Goal: Task Accomplishment & Management: Use online tool/utility

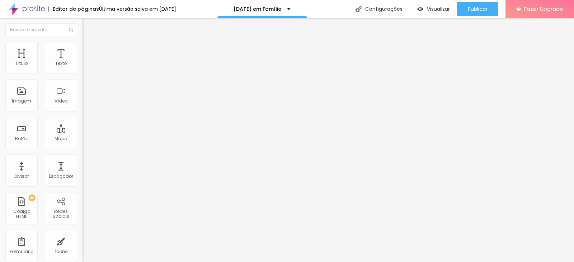
type input "28"
type input "33"
type input "43"
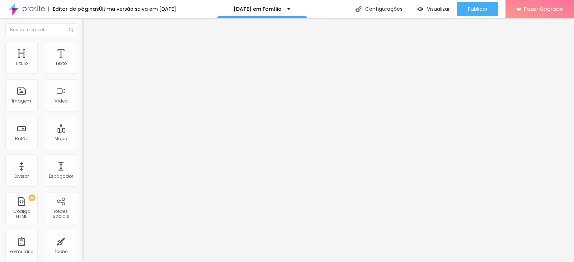
type input "43"
type input "64"
type input "95"
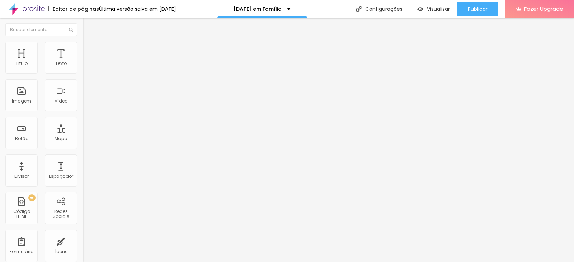
type input "126"
type input "167"
type input "193"
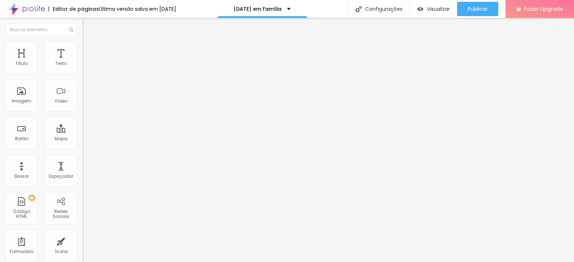
type input "193"
type input "224"
type input "260"
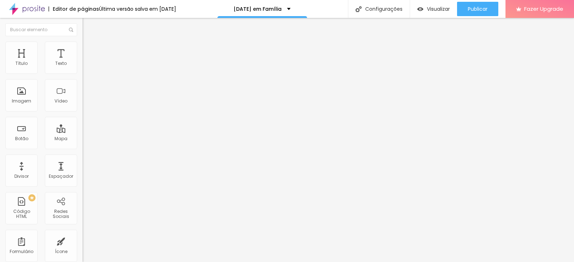
type input "286"
type input "312"
type input "332"
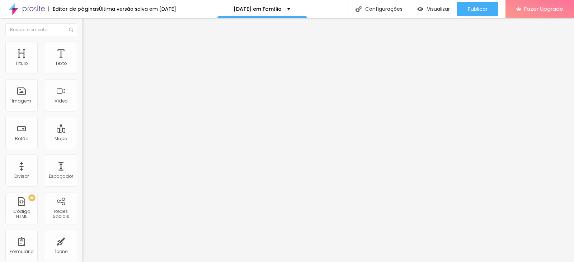
type input "332"
type input "358"
type input "368"
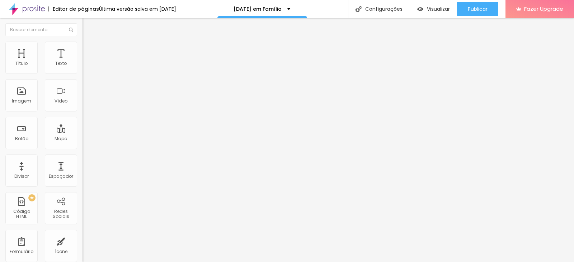
type input "379"
type input "384"
type input "394"
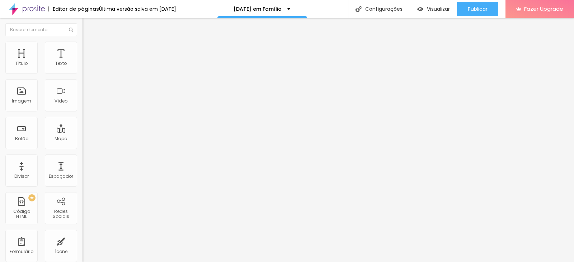
type input "394"
type input "399"
type input "405"
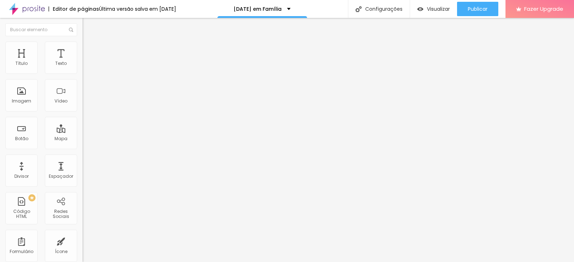
type input "410"
type input "405"
type input "399"
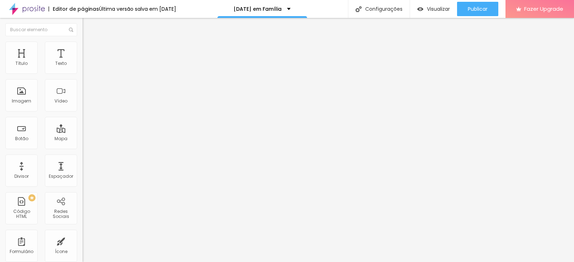
type input "399"
type input "394"
type input "389"
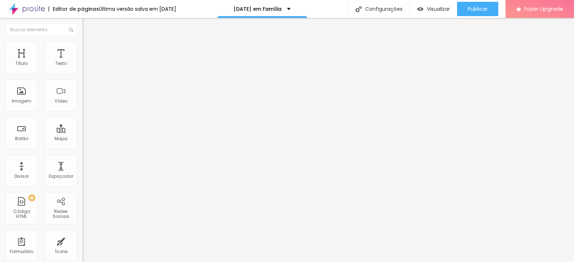
type input "384"
type input "379"
type input "374"
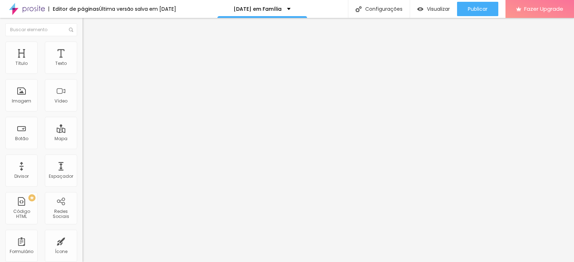
type input "374"
type input "363"
type input "358"
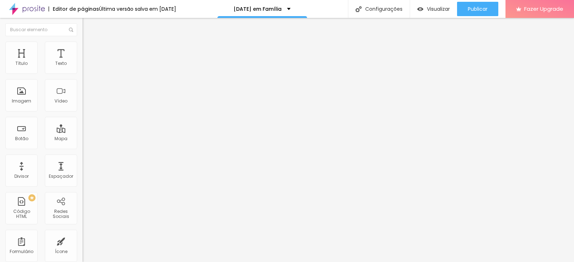
type input "348"
type input "343"
type input "337"
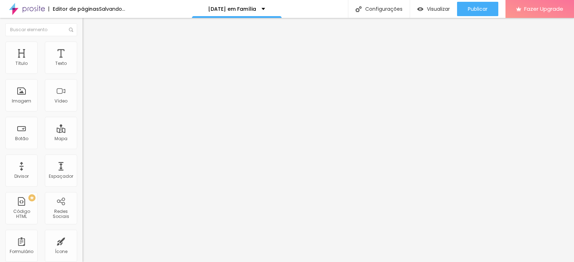
type input "337"
type input "327"
type input "312"
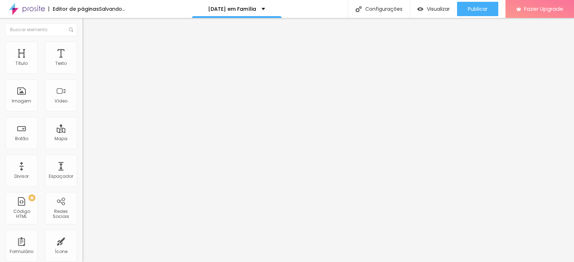
type input "306"
type input "291"
type input "265"
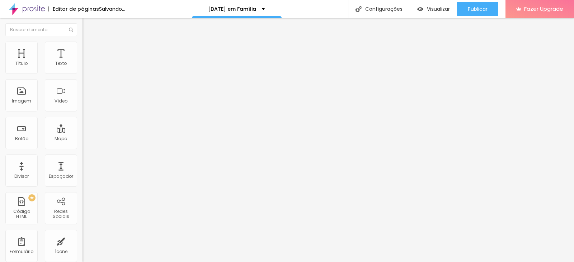
type input "265"
type input "219"
type input "188"
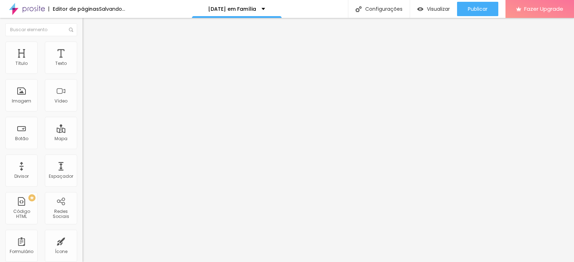
type input "162"
type input "152"
type input "146"
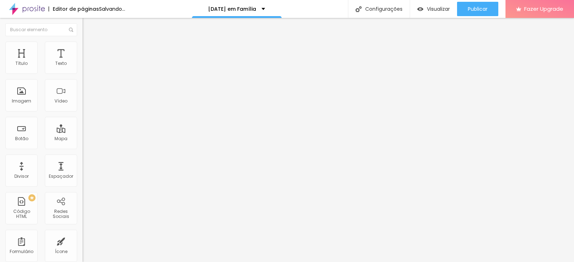
type input "146"
type input "141"
type input "131"
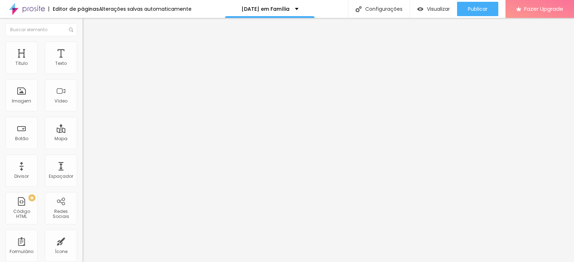
type input "126"
type input "121"
type input "115"
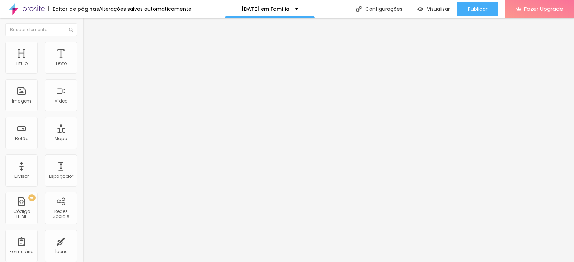
type input "115"
type input "110"
type input "105"
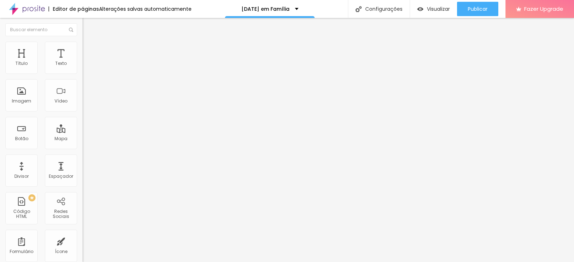
type input "100"
type input "95"
type input "90"
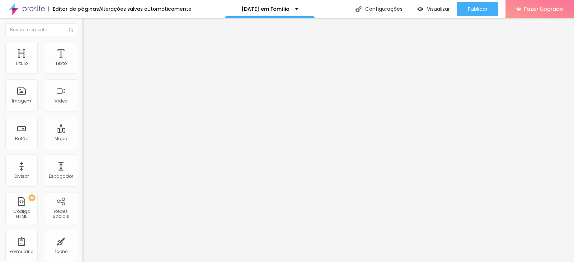
type input "90"
type input "79"
type input "74"
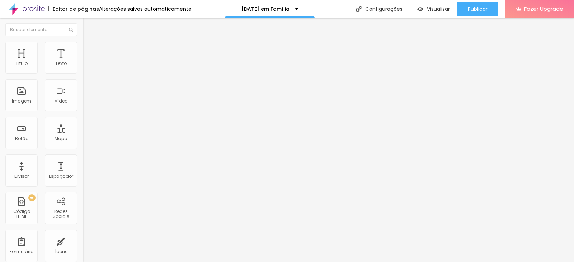
type input "69"
type input "64"
drag, startPoint x: 17, startPoint y: 71, endPoint x: 20, endPoint y: 78, distance: 8.1
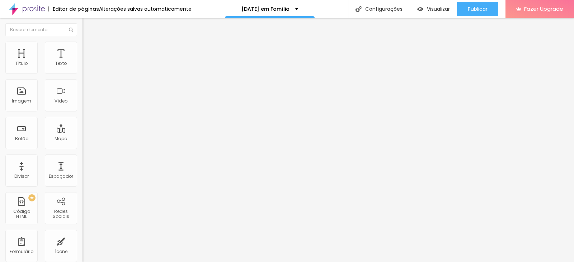
type input "64"
click at [83, 132] on input "range" at bounding box center [106, 135] width 46 height 6
click at [88, 28] on div "Editar Espaçador" at bounding box center [114, 26] width 53 height 6
click at [83, 69] on button "button" at bounding box center [88, 65] width 10 height 8
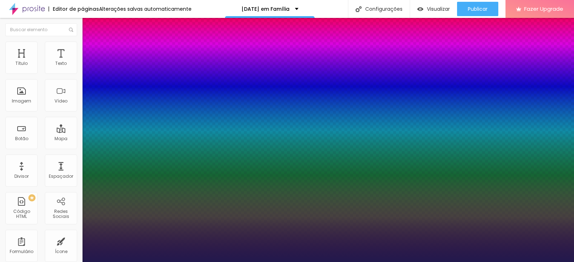
type input "1"
type input "18"
type input "1"
type input "20"
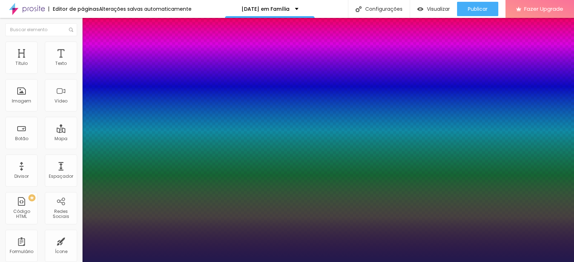
type input "20"
type input "1"
type input "22"
type input "1"
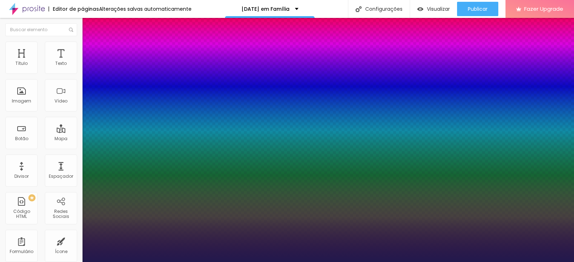
type input "24"
type input "1"
type input "26"
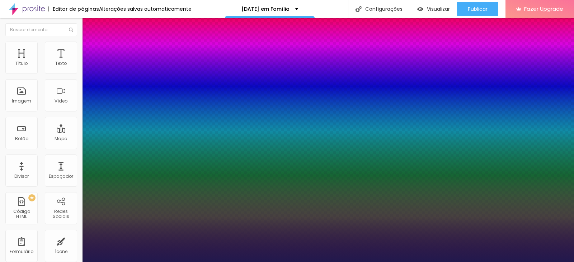
type input "1"
type input "27"
type input "1"
type input "28"
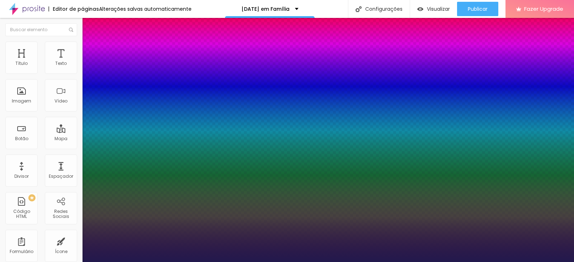
type input "28"
type input "1"
type input "29"
type input "1"
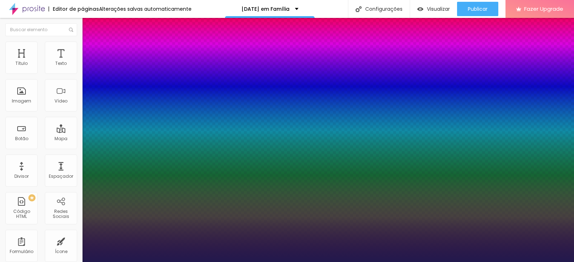
type input "32"
type input "1"
type input "33"
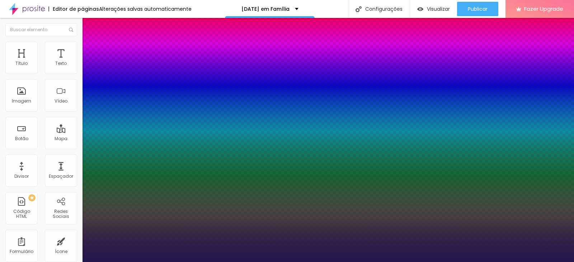
type input "1"
type input "35"
type input "1"
type input "37"
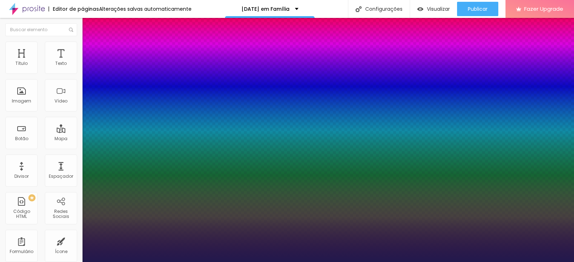
type input "37"
type input "1"
type input "38"
type input "1"
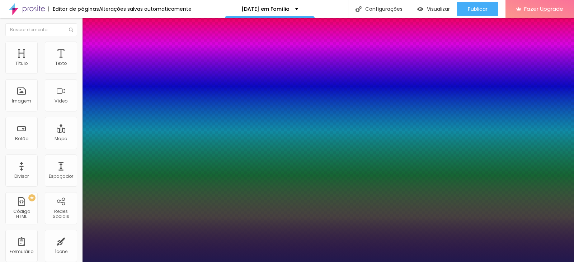
type input "39"
type input "1"
type input "42"
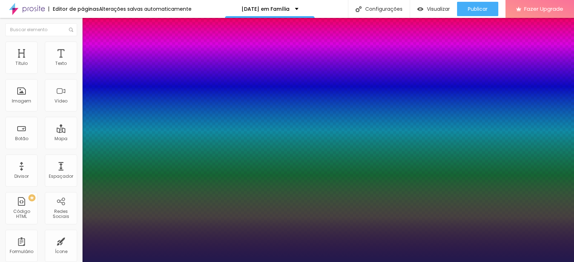
type input "1"
type input "44"
type input "1"
type input "45"
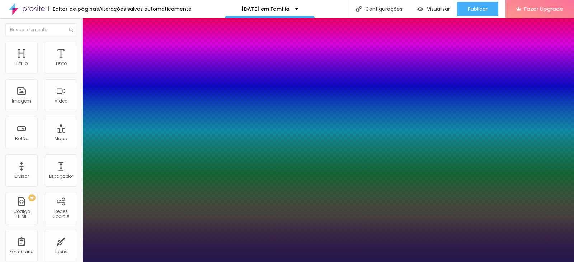
type input "45"
type input "1"
type input "47"
type input "1"
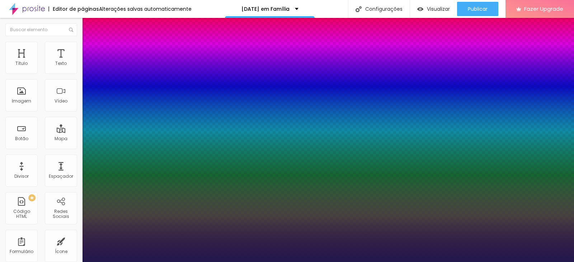
type input "50"
type input "1"
type input "51"
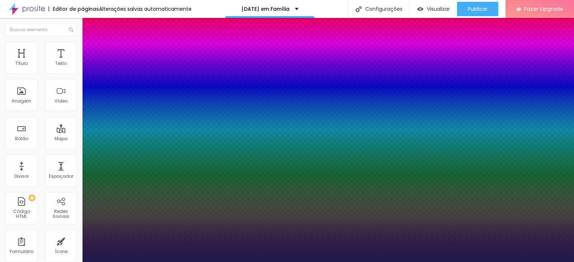
type input "1"
type input "52"
type input "1"
type input "53"
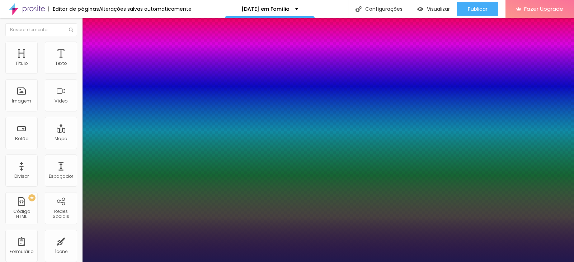
type input "53"
type input "1"
type input "55"
type input "1"
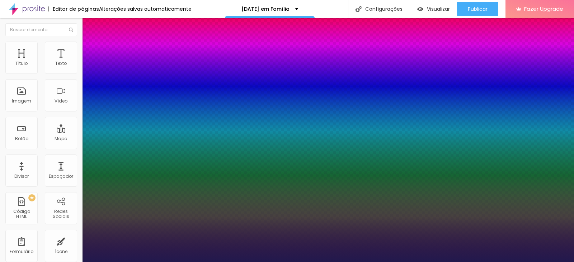
type input "56"
type input "1"
type input "57"
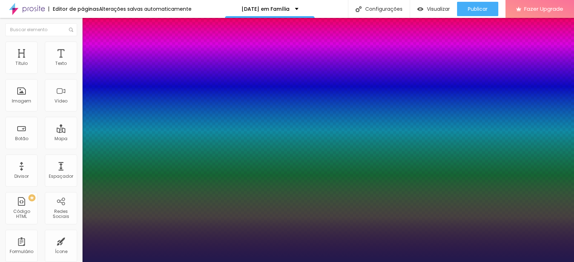
type input "1"
type input "58"
type input "1"
type input "57"
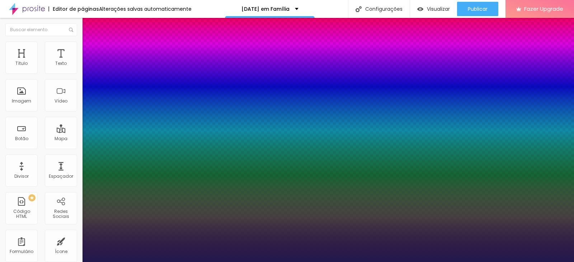
type input "57"
type input "1"
type input "54"
type input "1"
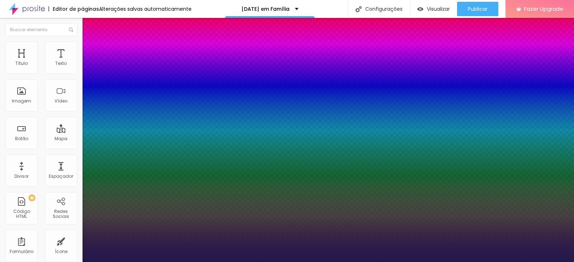
drag, startPoint x: 99, startPoint y: 123, endPoint x: 110, endPoint y: 123, distance: 10.8
drag, startPoint x: 93, startPoint y: 139, endPoint x: 110, endPoint y: 139, distance: 17.2
drag, startPoint x: 93, startPoint y: 154, endPoint x: 106, endPoint y: 154, distance: 13.6
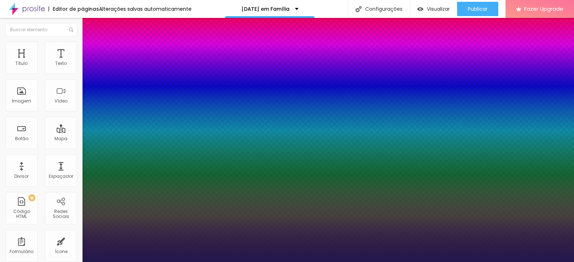
click at [55, 262] on div at bounding box center [287, 262] width 574 height 0
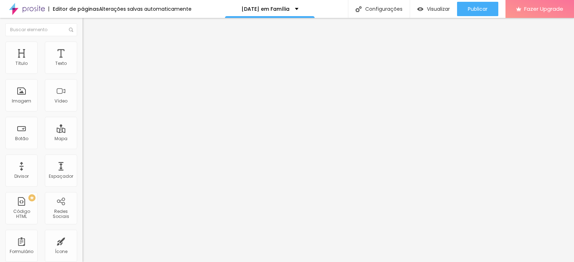
click at [89, 49] on span "Avançado" at bounding box center [101, 46] width 24 height 6
drag, startPoint x: 19, startPoint y: 71, endPoint x: 31, endPoint y: 71, distance: 11.9
click at [83, 132] on input "range" at bounding box center [106, 135] width 46 height 6
drag, startPoint x: 21, startPoint y: 83, endPoint x: 12, endPoint y: 84, distance: 8.7
click at [83, 234] on input "range" at bounding box center [106, 237] width 46 height 6
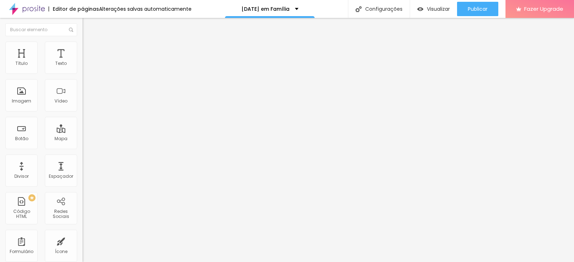
drag, startPoint x: 27, startPoint y: 70, endPoint x: 5, endPoint y: 72, distance: 21.4
click at [83, 132] on input "range" at bounding box center [106, 135] width 46 height 6
click at [88, 25] on img "button" at bounding box center [91, 26] width 6 height 6
click at [49, 65] on div "Texto" at bounding box center [61, 58] width 32 height 32
click at [89, 49] on span "Avançado" at bounding box center [101, 46] width 24 height 6
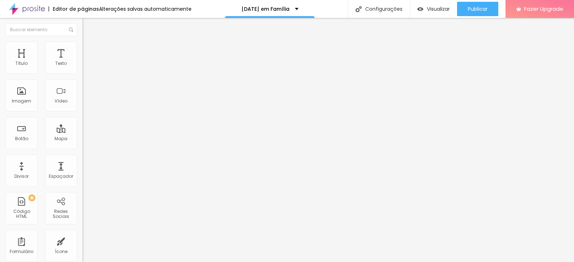
click at [83, 41] on img at bounding box center [86, 37] width 6 height 6
click at [86, 90] on icon "button" at bounding box center [87, 88] width 3 height 3
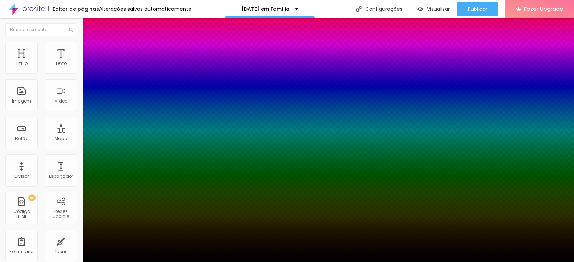
click at [71, 262] on div at bounding box center [287, 262] width 574 height 0
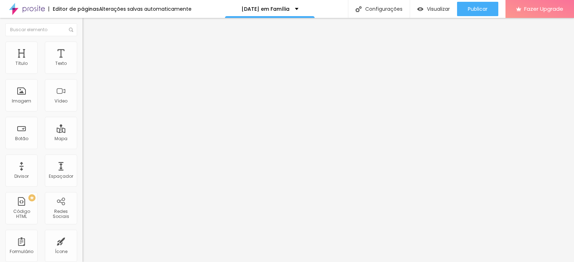
click at [83, 69] on button "button" at bounding box center [88, 65] width 10 height 8
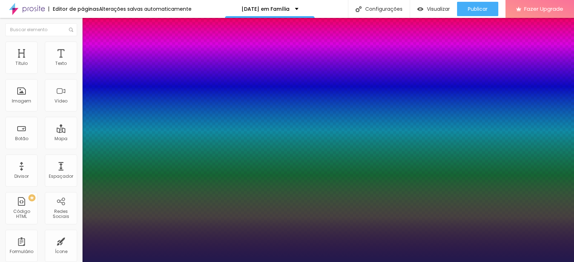
drag, startPoint x: 119, startPoint y: 171, endPoint x: 113, endPoint y: 174, distance: 7.1
click at [195, 262] on div at bounding box center [287, 262] width 574 height 0
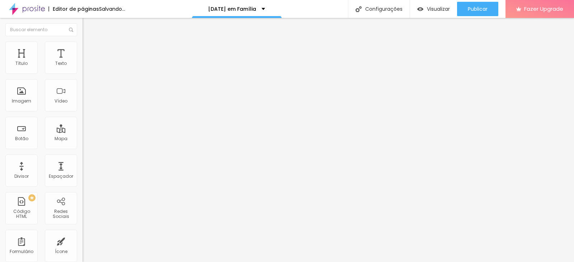
click at [83, 48] on li "Avançado" at bounding box center [124, 45] width 83 height 7
drag, startPoint x: 20, startPoint y: 69, endPoint x: 13, endPoint y: 71, distance: 8.1
click at [83, 132] on input "range" at bounding box center [106, 135] width 46 height 6
drag, startPoint x: 20, startPoint y: 85, endPoint x: 0, endPoint y: 85, distance: 20.1
click at [83, 234] on input "range" at bounding box center [106, 237] width 46 height 6
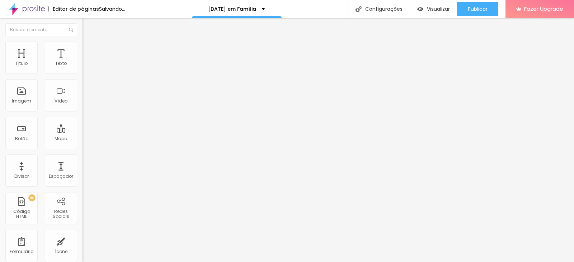
click at [83, 42] on li "Estilo" at bounding box center [124, 37] width 83 height 7
click at [85, 104] on icon "button" at bounding box center [87, 102] width 4 height 4
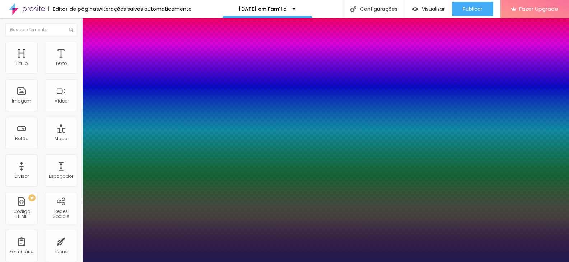
drag, startPoint x: 97, startPoint y: 203, endPoint x: 114, endPoint y: 214, distance: 20.0
click at [331, 262] on div at bounding box center [284, 262] width 569 height 0
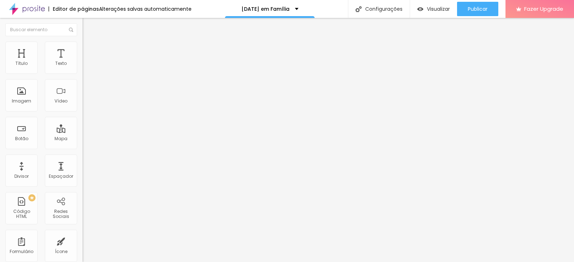
click at [86, 103] on icon "button" at bounding box center [87, 101] width 3 height 3
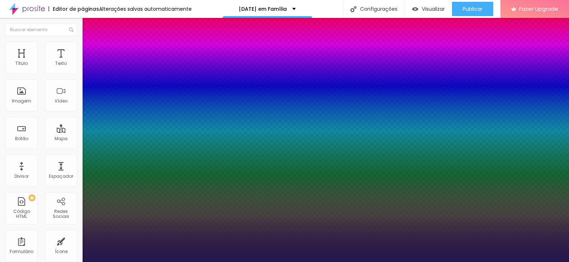
click at [92, 262] on div at bounding box center [284, 262] width 569 height 0
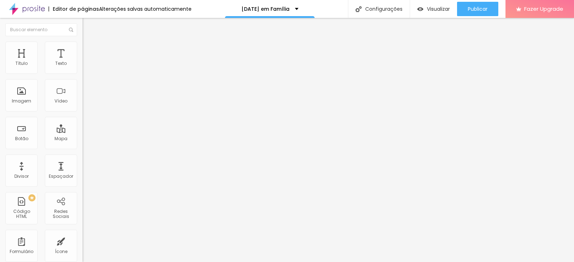
click at [85, 104] on icon "button" at bounding box center [87, 102] width 4 height 4
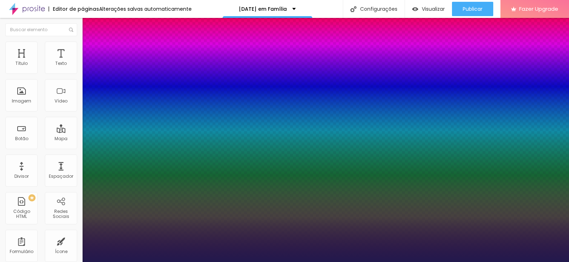
click at [71, 262] on div at bounding box center [284, 262] width 569 height 0
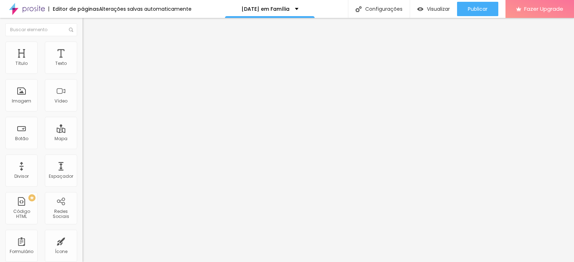
click at [83, 106] on button "button" at bounding box center [88, 103] width 10 height 8
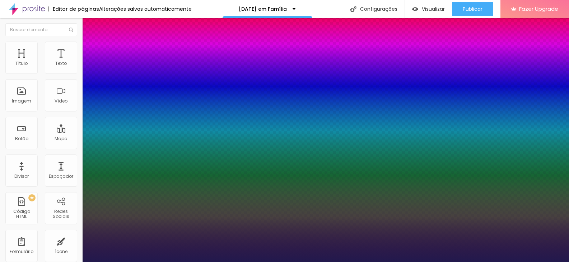
drag, startPoint x: 116, startPoint y: 202, endPoint x: 109, endPoint y: 205, distance: 7.6
click at [256, 262] on div at bounding box center [284, 262] width 569 height 0
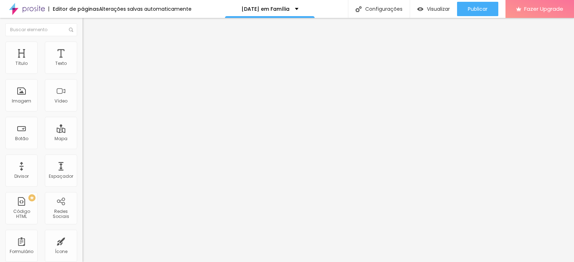
click at [85, 104] on icon "button" at bounding box center [87, 102] width 4 height 4
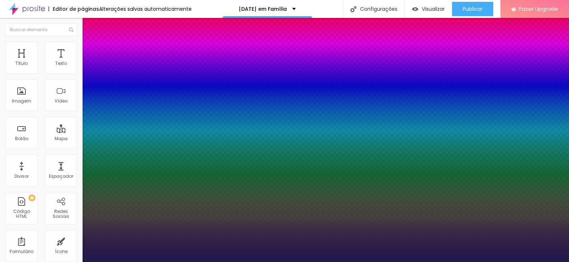
click at [71, 262] on div at bounding box center [284, 262] width 569 height 0
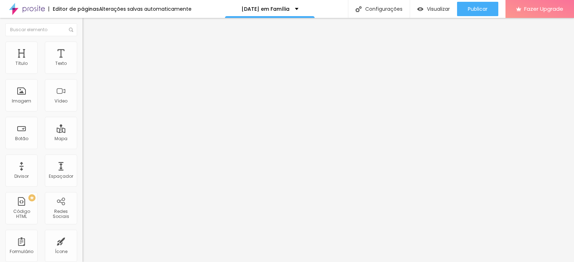
click at [85, 104] on icon "button" at bounding box center [87, 102] width 4 height 4
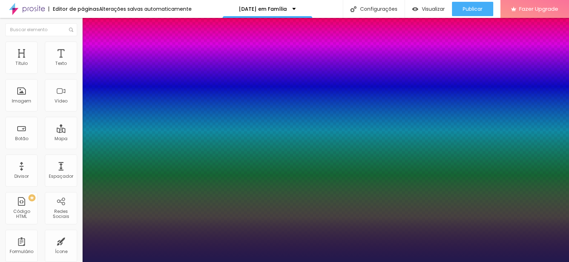
click at [42, 262] on div at bounding box center [284, 262] width 569 height 0
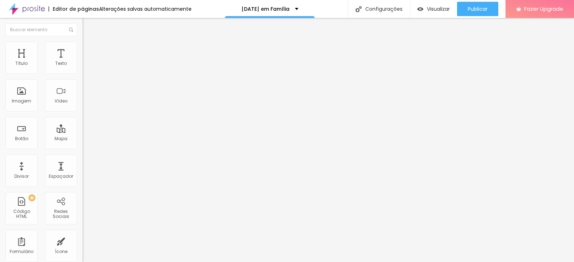
click at [124, 262] on div at bounding box center [287, 267] width 574 height 0
click at [83, 65] on span "Encaixotado" at bounding box center [97, 62] width 28 height 6
click at [83, 76] on span "Completo" at bounding box center [94, 73] width 22 height 6
click at [83, 74] on div "Encaixotado Completo" at bounding box center [124, 70] width 83 height 11
click at [83, 70] on span "Encaixotado" at bounding box center [97, 67] width 28 height 6
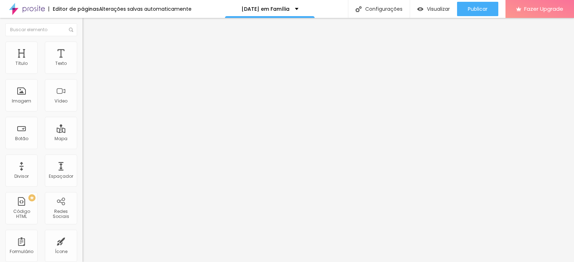
click at [88, 24] on img "button" at bounding box center [91, 26] width 6 height 6
click at [89, 50] on span "Avançado" at bounding box center [101, 46] width 24 height 6
click at [89, 42] on span "Estilo" at bounding box center [94, 39] width 11 height 6
click at [88, 27] on img "button" at bounding box center [91, 26] width 6 height 6
click at [83, 69] on button "button" at bounding box center [88, 65] width 10 height 8
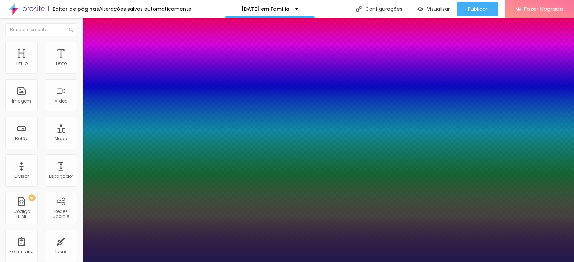
click at [74, 262] on div at bounding box center [287, 262] width 574 height 0
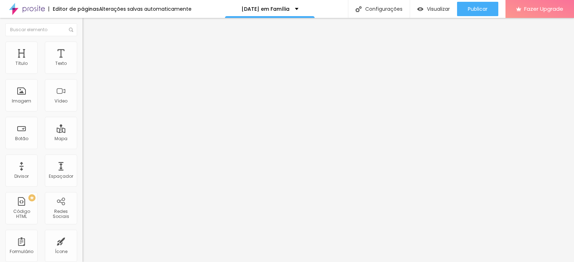
click at [83, 71] on img at bounding box center [85, 68] width 5 height 5
click at [83, 65] on img at bounding box center [85, 62] width 5 height 5
click at [89, 49] on span "Estilo" at bounding box center [94, 46] width 11 height 6
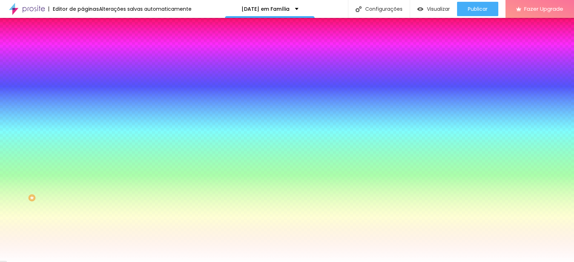
click at [83, 49] on li "Avançado" at bounding box center [124, 52] width 83 height 7
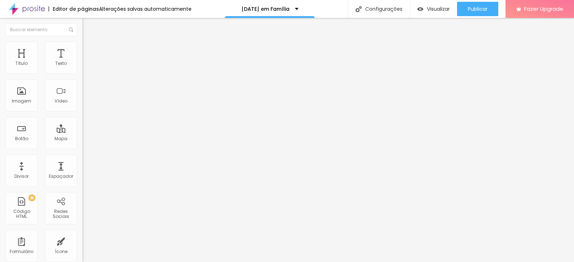
drag, startPoint x: 23, startPoint y: 70, endPoint x: 41, endPoint y: 69, distance: 17.2
click at [83, 139] on input "range" at bounding box center [106, 142] width 46 height 6
click at [89, 51] on span "Avançado" at bounding box center [101, 54] width 24 height 6
click at [88, 27] on img "button" at bounding box center [91, 26] width 6 height 6
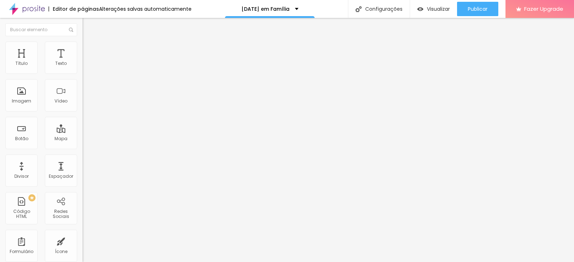
click at [157, 6] on div "Alterações salvas automaticamente" at bounding box center [145, 8] width 93 height 5
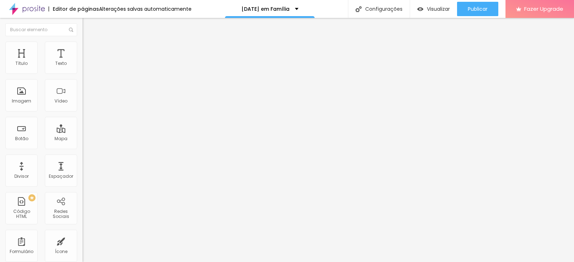
click at [125, 262] on div at bounding box center [287, 267] width 574 height 0
click at [83, 47] on li "Avançado" at bounding box center [124, 45] width 83 height 7
drag, startPoint x: 16, startPoint y: 71, endPoint x: 10, endPoint y: 71, distance: 6.5
click at [83, 132] on input "range" at bounding box center [106, 135] width 46 height 6
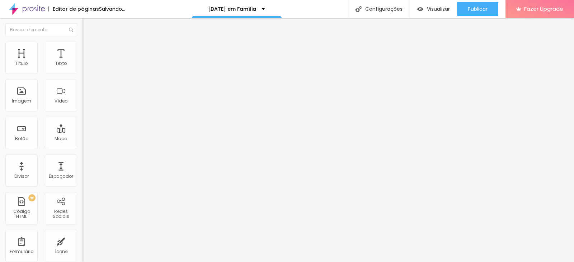
drag, startPoint x: 19, startPoint y: 86, endPoint x: 23, endPoint y: 89, distance: 4.9
click at [83, 234] on input "range" at bounding box center [106, 237] width 46 height 6
drag, startPoint x: 24, startPoint y: 84, endPoint x: 19, endPoint y: 84, distance: 4.7
click at [83, 234] on input "range" at bounding box center [106, 237] width 46 height 6
drag, startPoint x: 15, startPoint y: 71, endPoint x: 20, endPoint y: 71, distance: 5.0
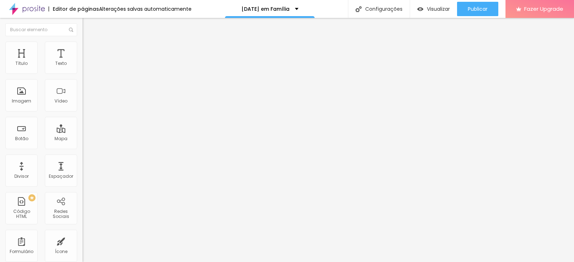
click at [83, 132] on input "range" at bounding box center [106, 135] width 46 height 6
click at [83, 46] on img at bounding box center [86, 45] width 6 height 6
click at [83, 45] on li "Avançado" at bounding box center [124, 45] width 83 height 7
drag, startPoint x: 17, startPoint y: 70, endPoint x: 4, endPoint y: 80, distance: 16.4
click at [83, 132] on input "range" at bounding box center [106, 135] width 46 height 6
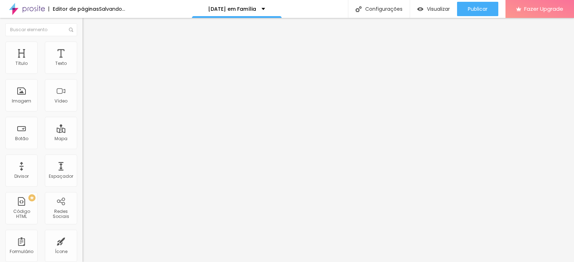
click at [83, 234] on input "range" at bounding box center [106, 237] width 46 height 6
click at [88, 28] on img "button" at bounding box center [91, 26] width 6 height 6
click at [125, 262] on div at bounding box center [287, 267] width 574 height 0
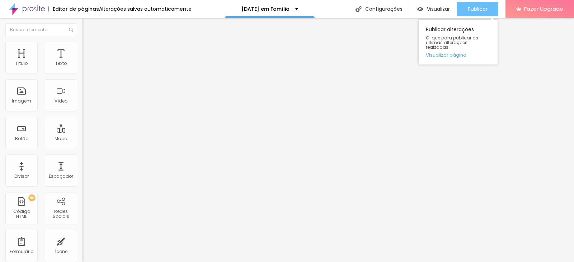
click at [477, 5] on div "Publicar" at bounding box center [478, 9] width 20 height 14
click at [468, 9] on span "Publicar" at bounding box center [478, 9] width 20 height 6
click at [471, 10] on span "Publicar" at bounding box center [478, 9] width 20 height 6
